Goal: Find specific page/section: Find specific page/section

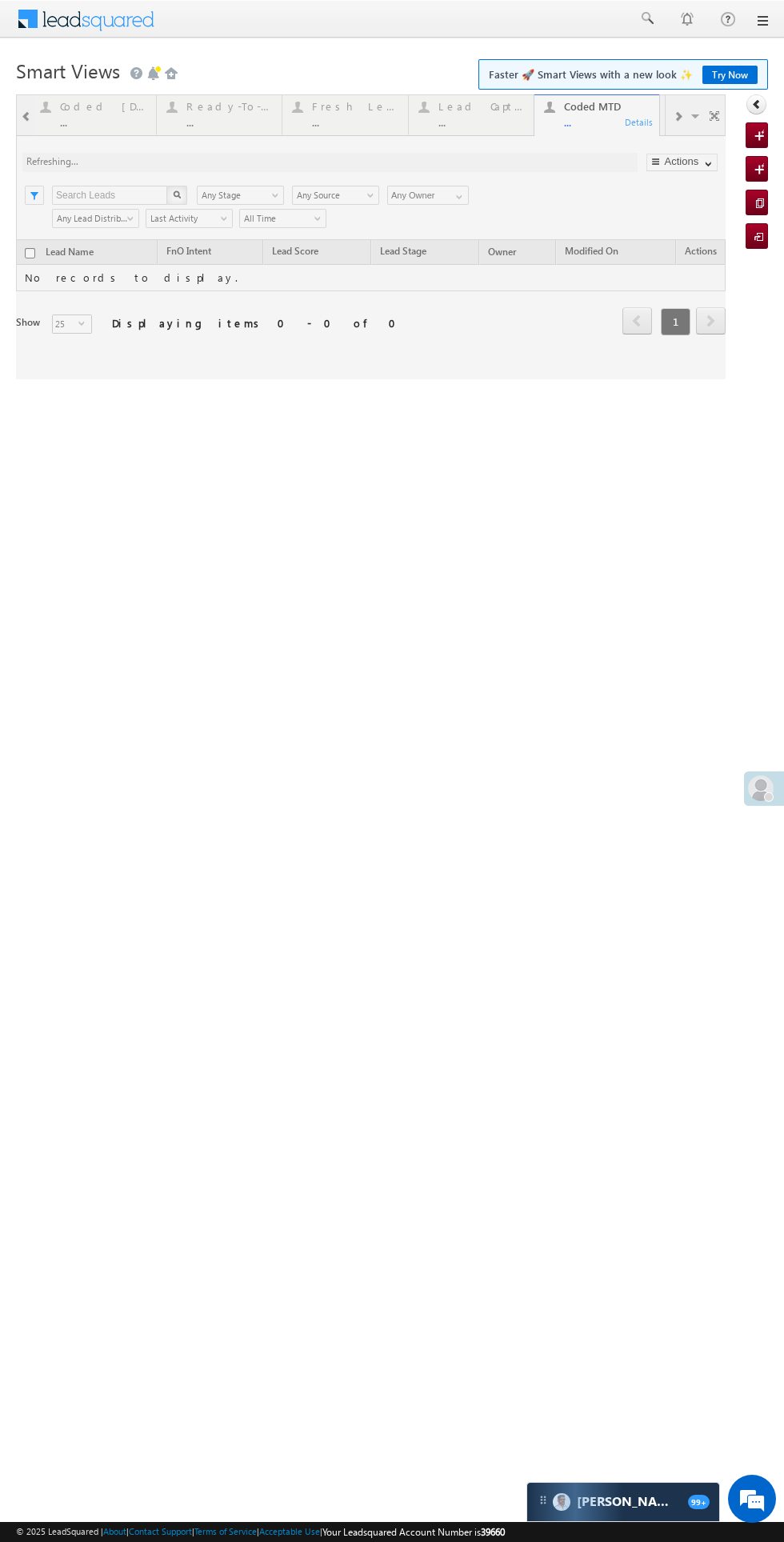
click at [756, 791] on span at bounding box center [761, 788] width 26 height 26
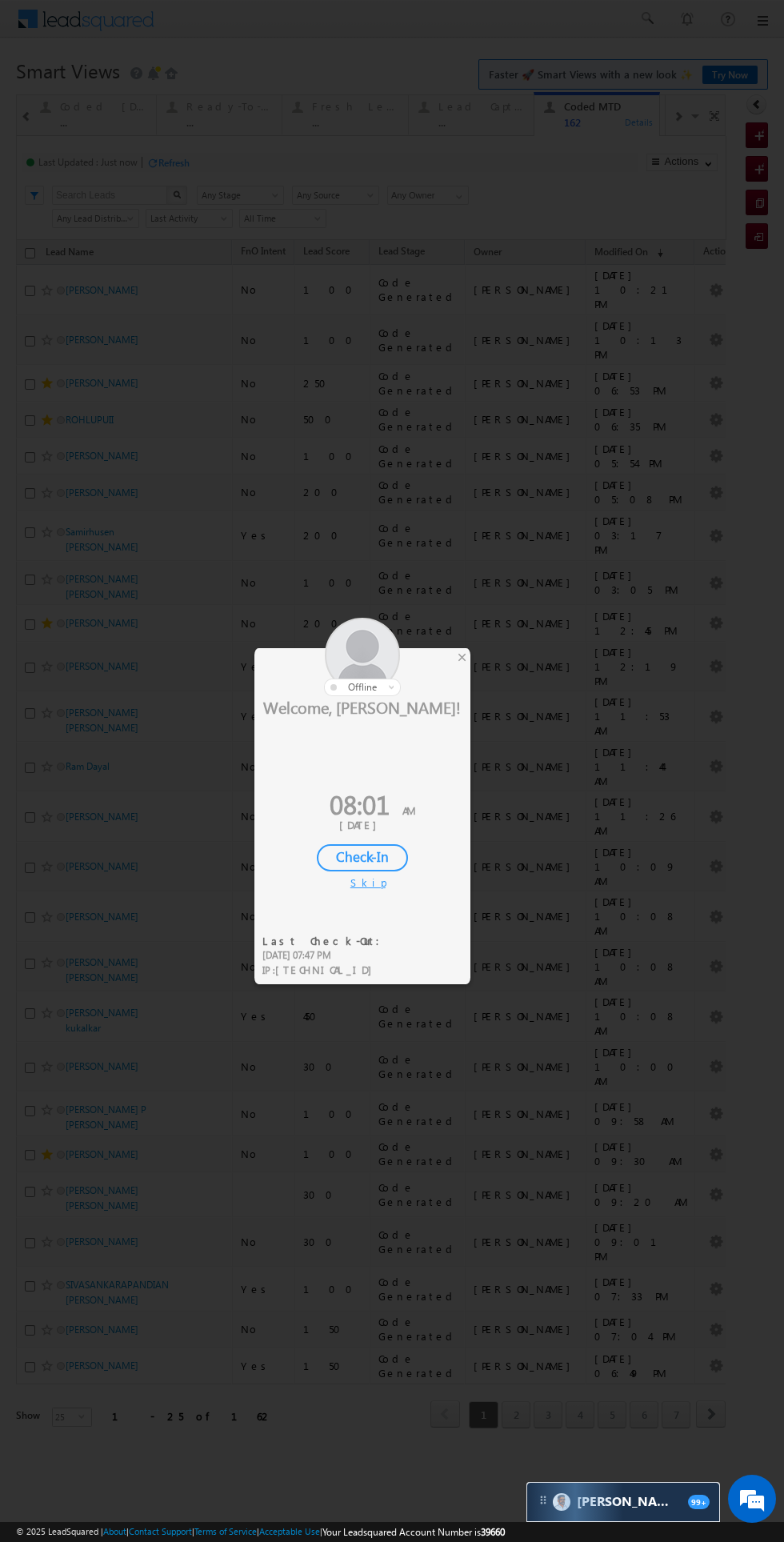
click at [363, 862] on div "Check-In" at bounding box center [363, 858] width 91 height 27
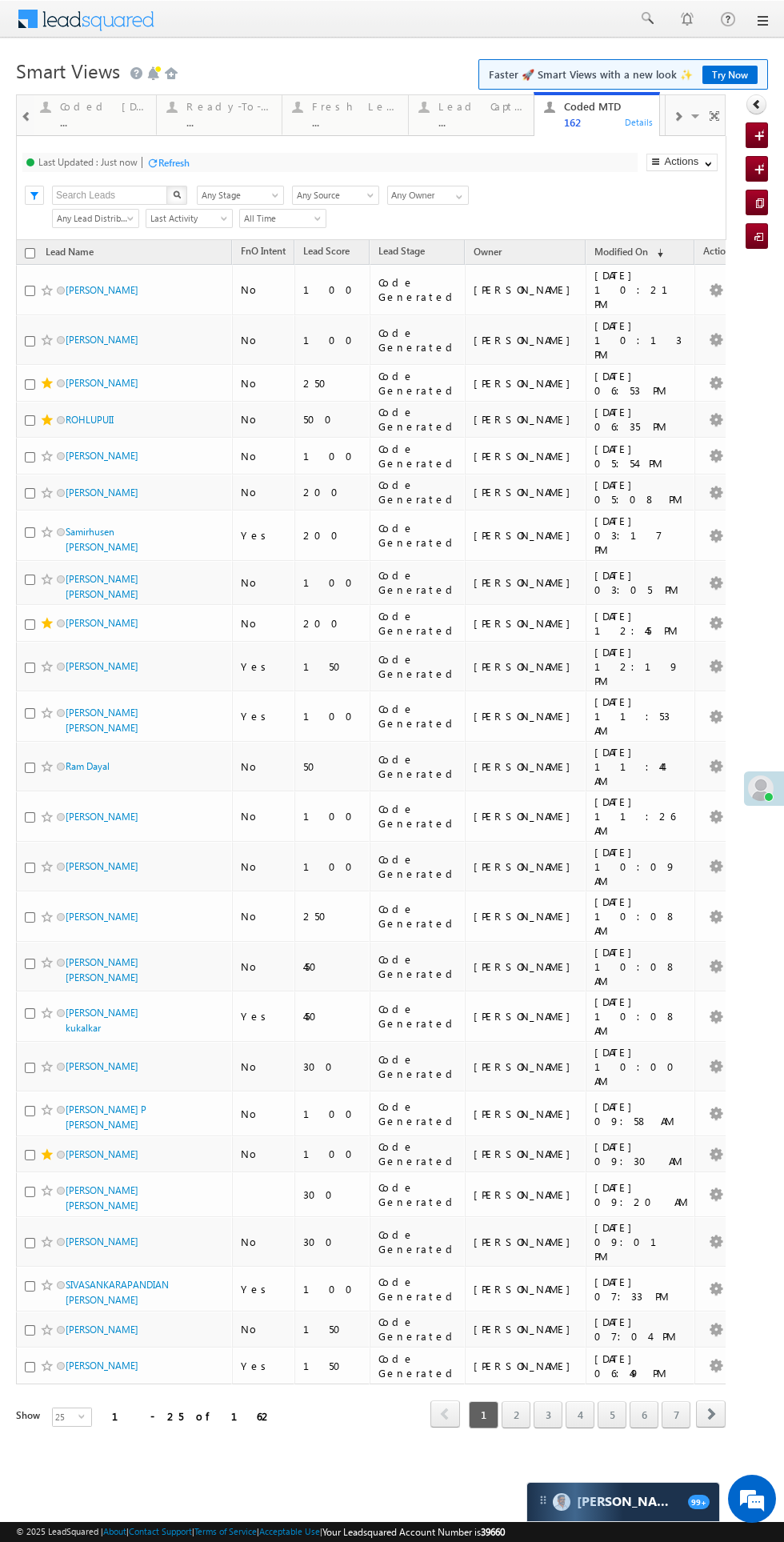
click at [99, 120] on div "..." at bounding box center [104, 122] width 87 height 12
